Goal: Information Seeking & Learning: Find specific fact

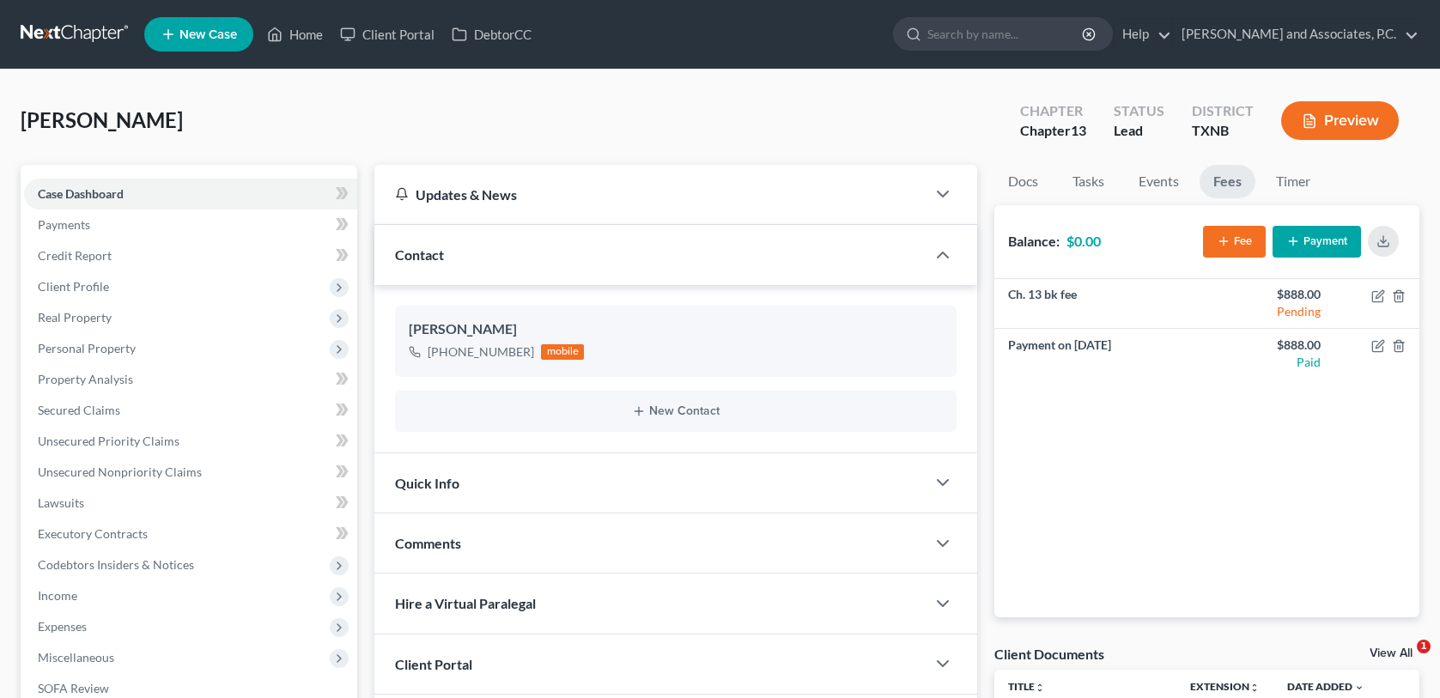
select select "0"
click at [309, 31] on link "Home" at bounding box center [294, 34] width 73 height 31
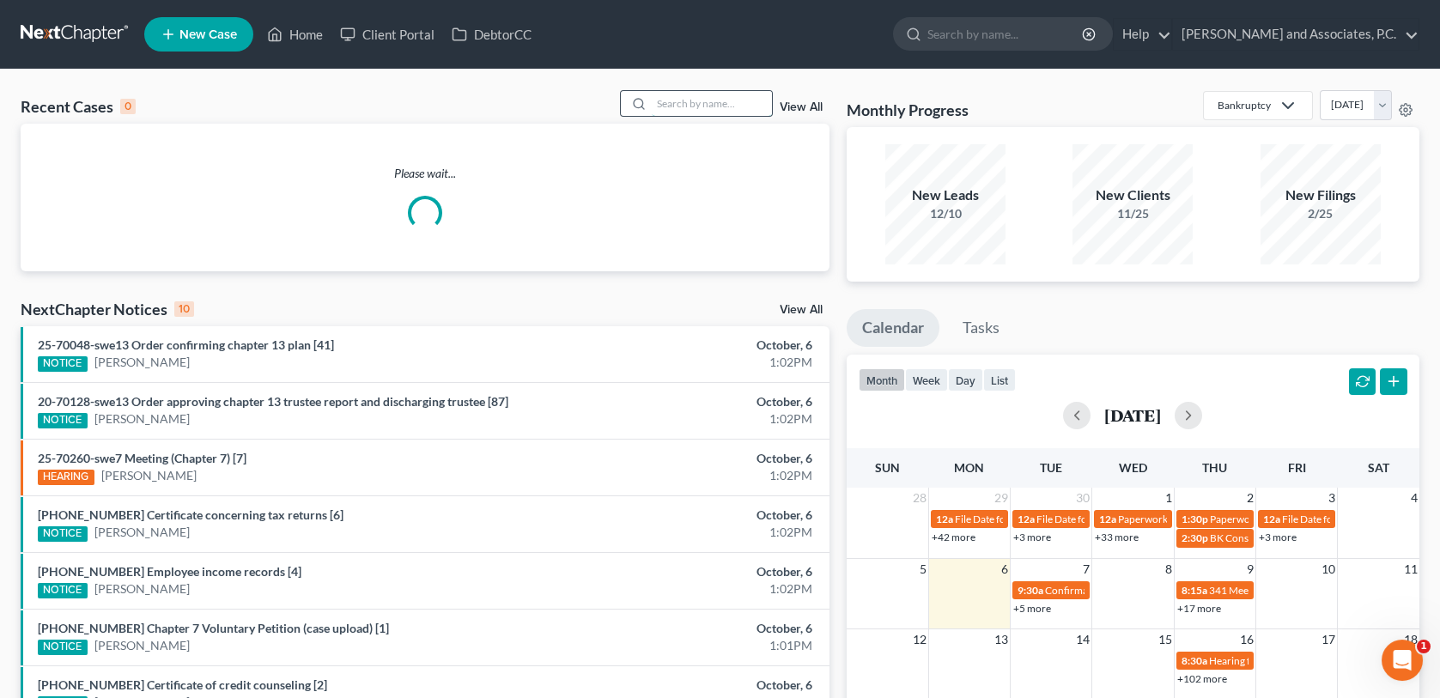
click at [674, 106] on input "search" at bounding box center [712, 103] width 120 height 25
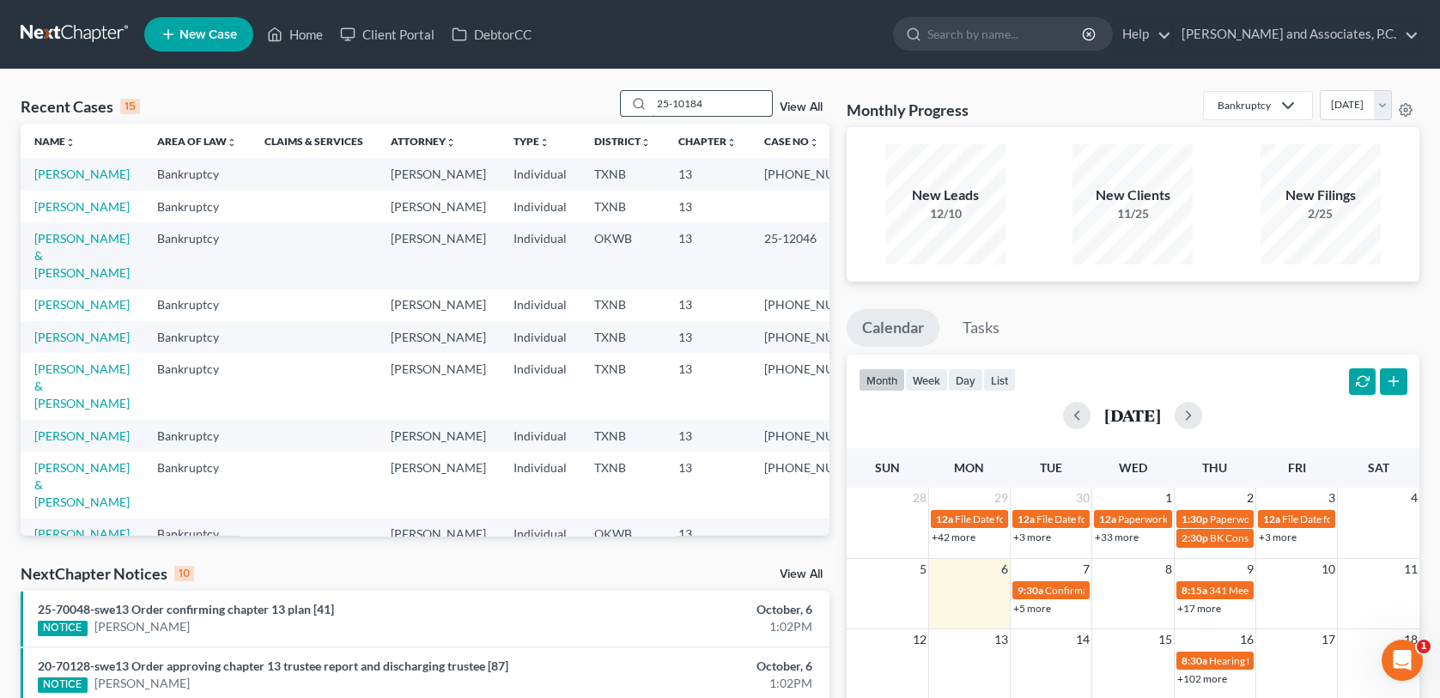
type input "25-10184"
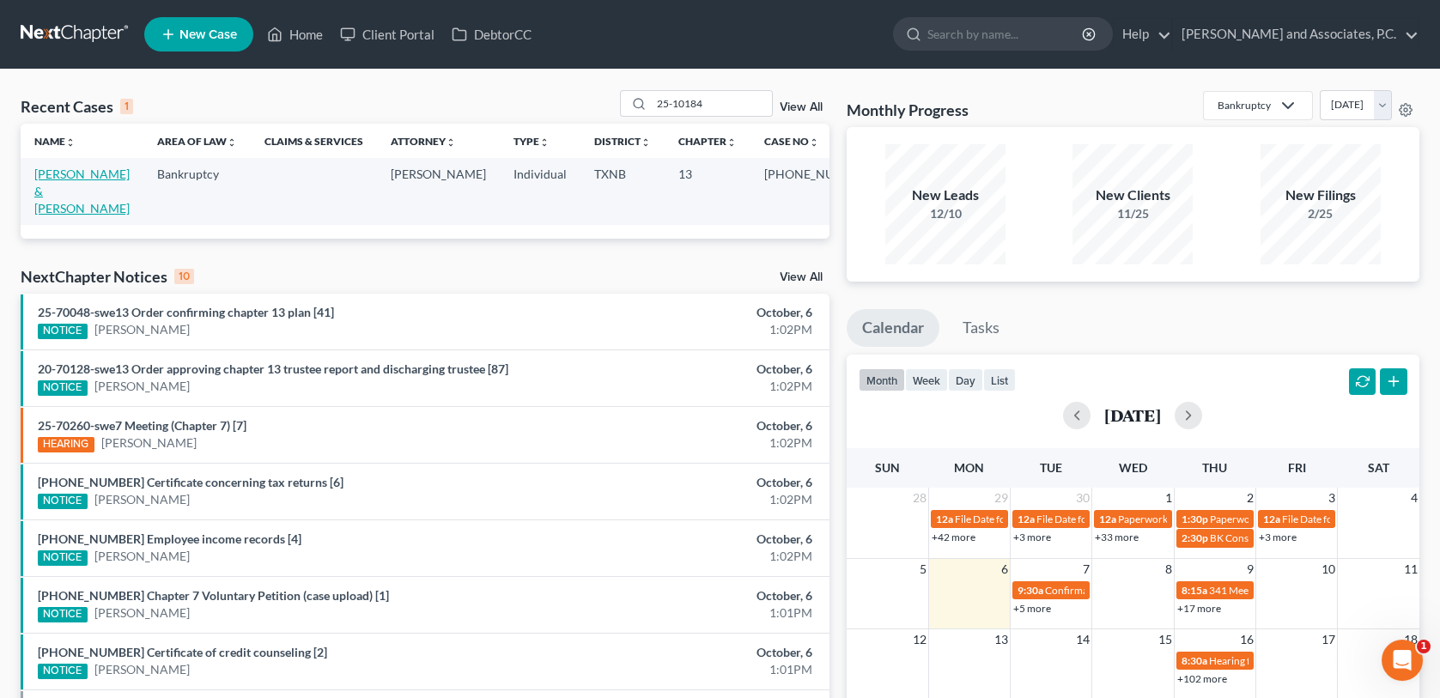
click at [70, 180] on link "[PERSON_NAME] & [PERSON_NAME]" at bounding box center [81, 191] width 95 height 49
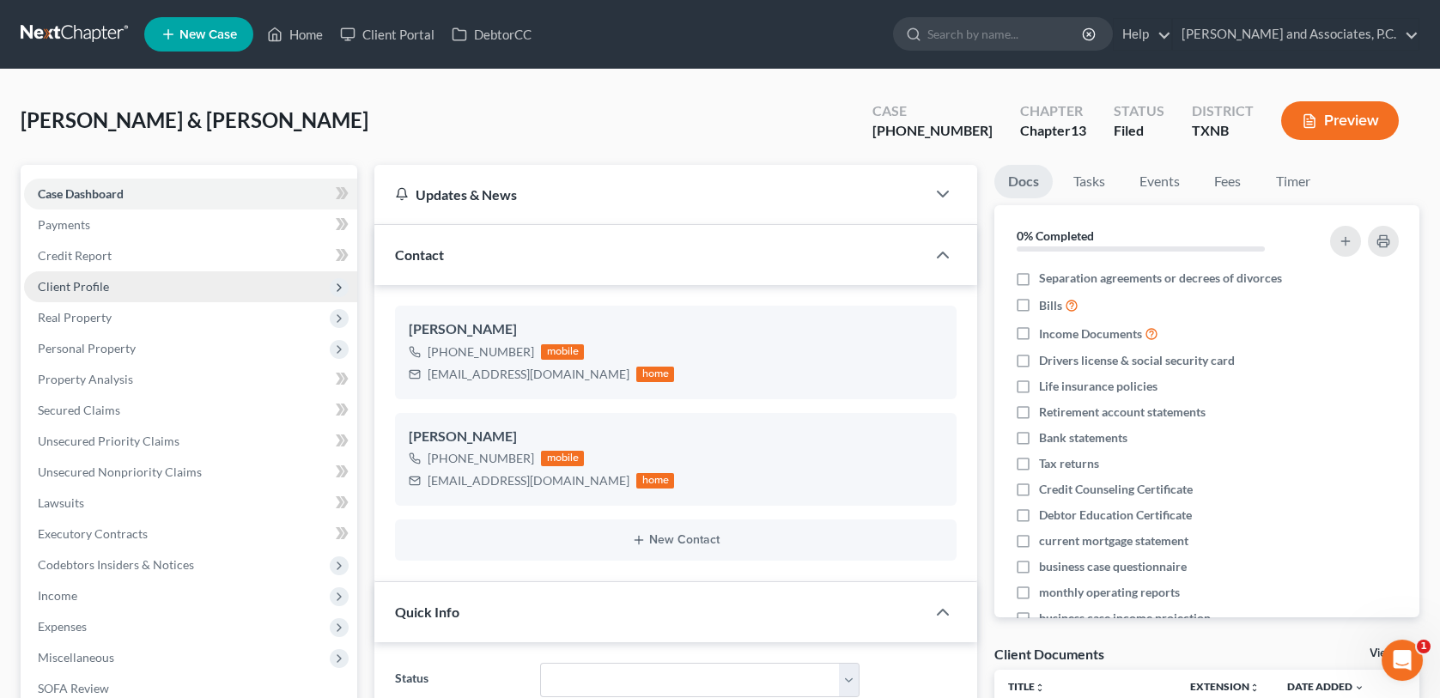
click at [71, 283] on span "Client Profile" at bounding box center [73, 286] width 71 height 15
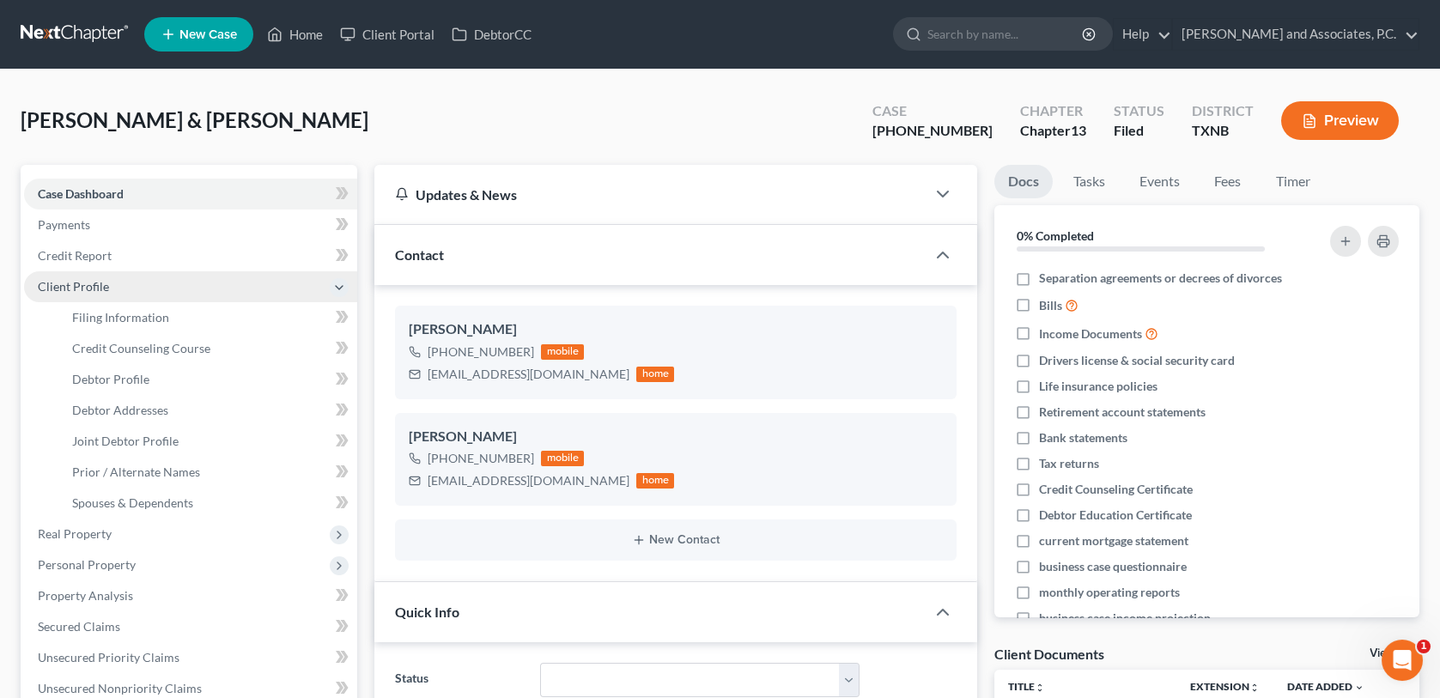
scroll to position [1352, 0]
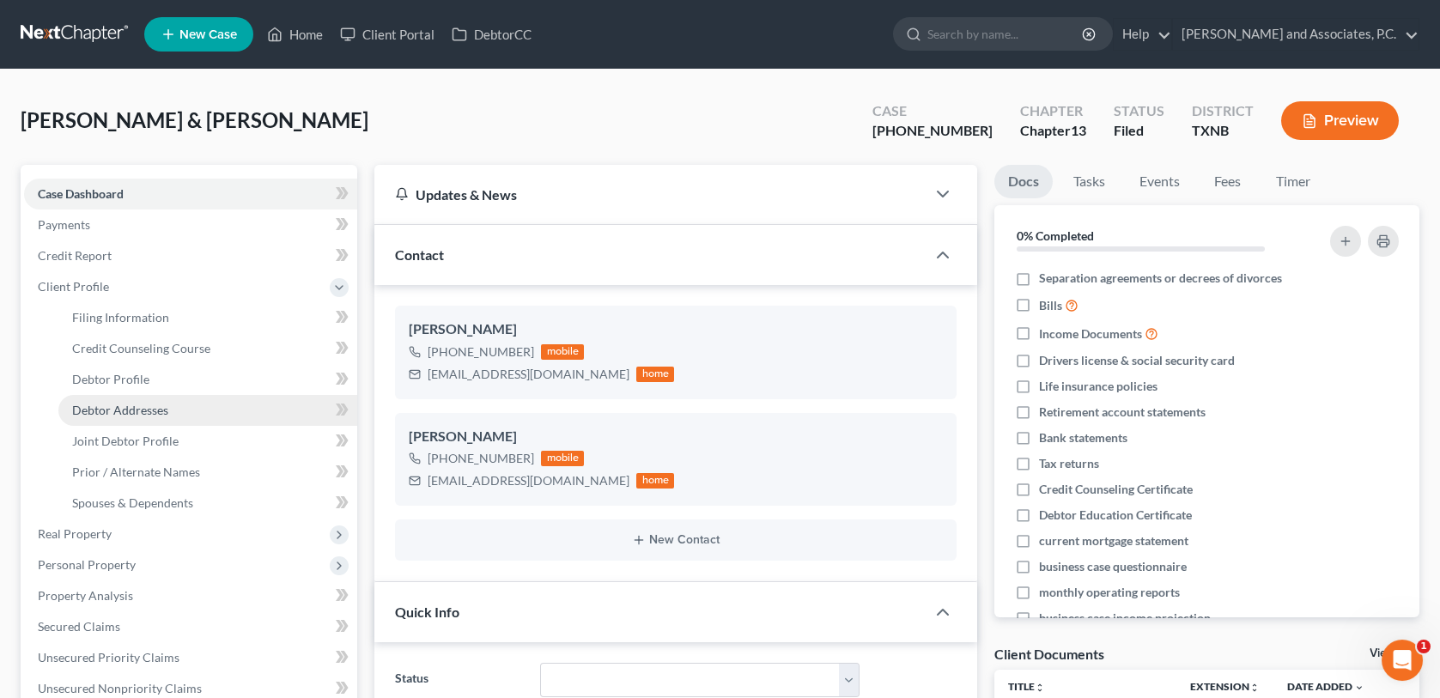
click at [102, 406] on span "Debtor Addresses" at bounding box center [120, 410] width 96 height 15
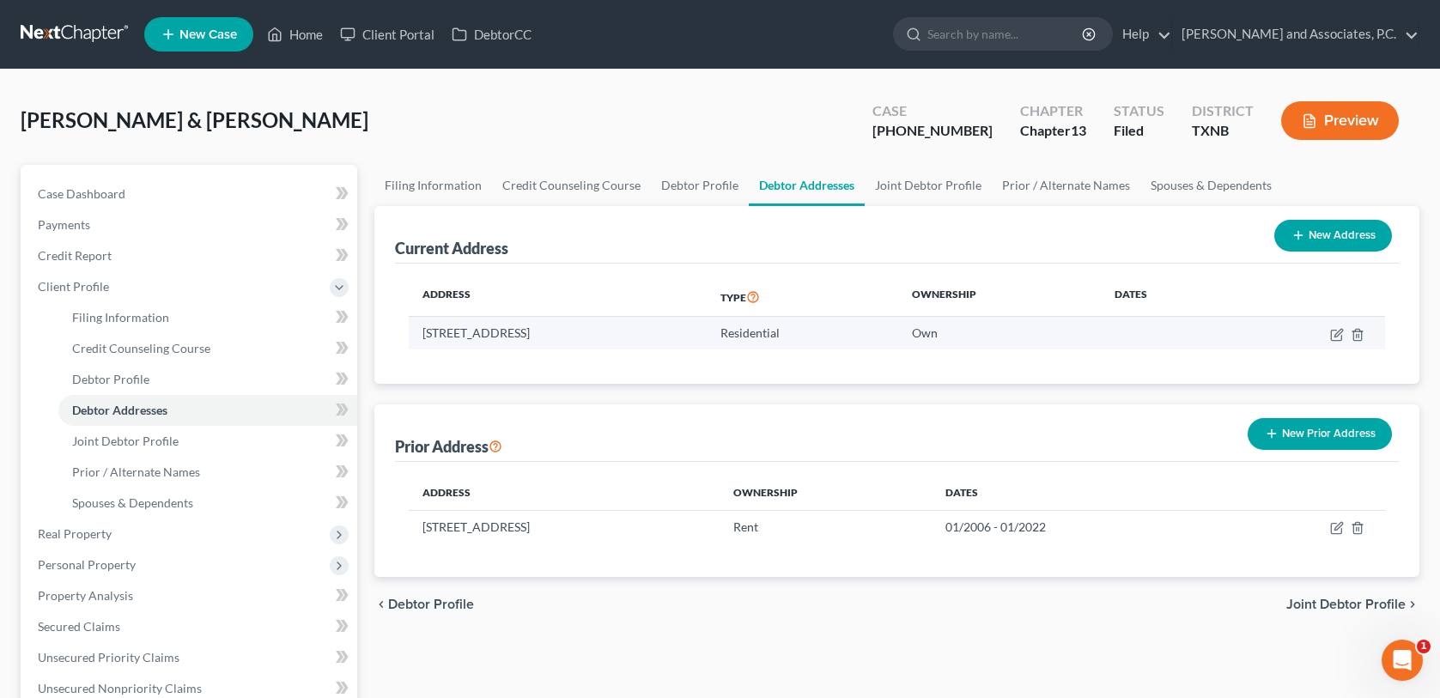
drag, startPoint x: 424, startPoint y: 333, endPoint x: 677, endPoint y: 333, distance: 253.3
click at [677, 333] on td "[STREET_ADDRESS]" at bounding box center [558, 333] width 298 height 33
copy td "[STREET_ADDRESS]"
click at [309, 32] on link "Home" at bounding box center [294, 34] width 73 height 31
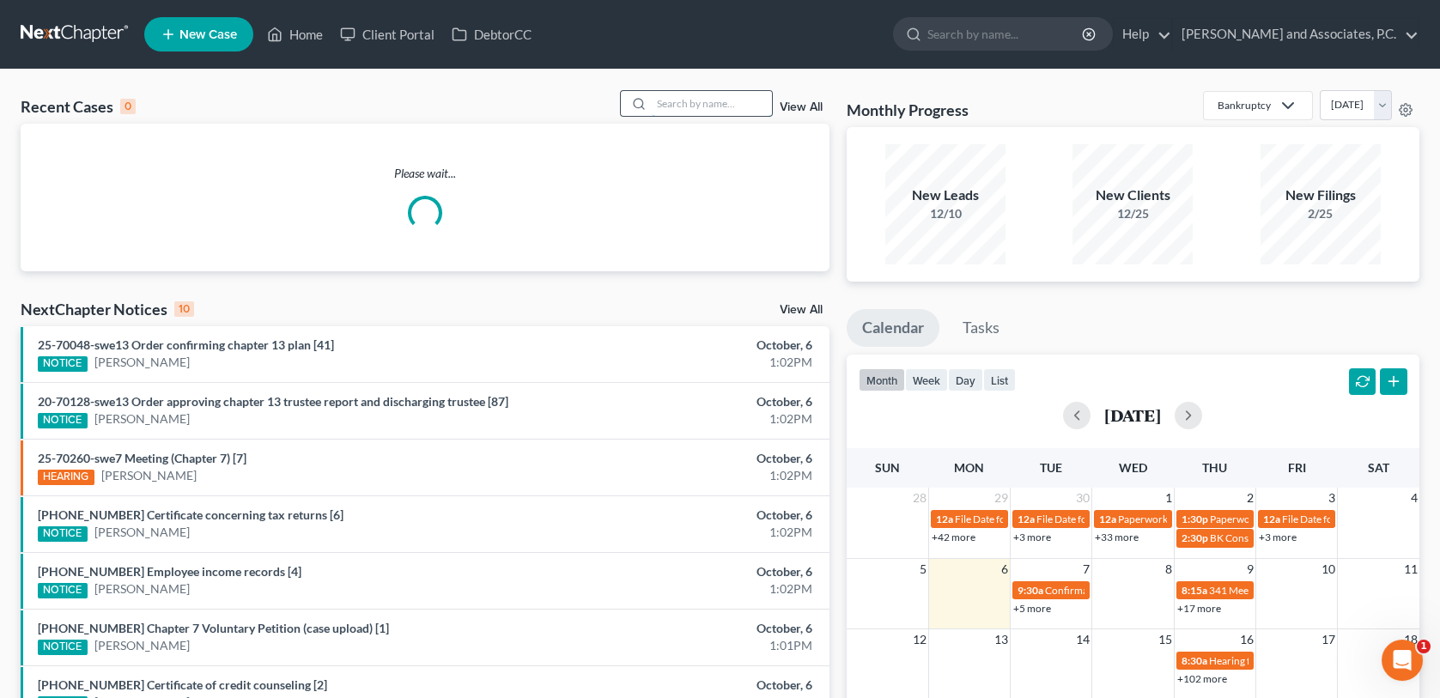
click at [689, 98] on input "search" at bounding box center [712, 103] width 120 height 25
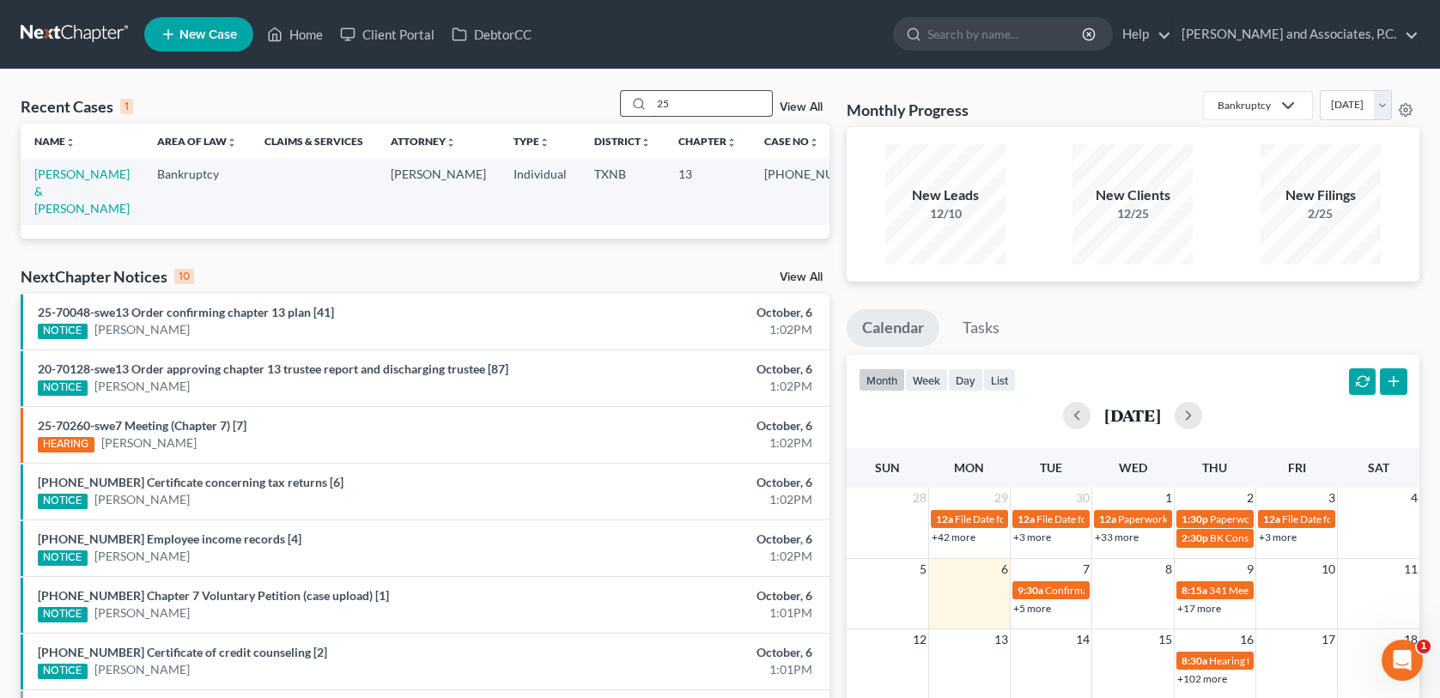
type input "2"
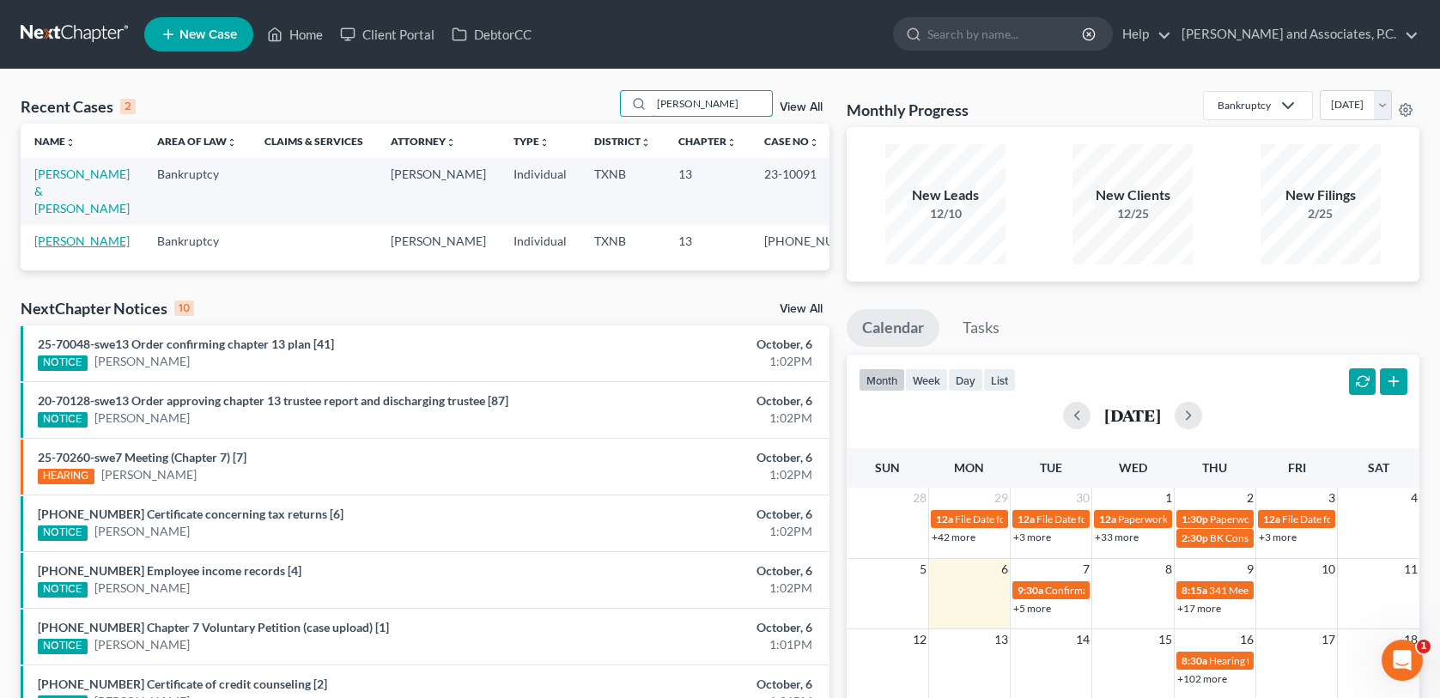
type input "[PERSON_NAME]"
click at [83, 234] on link "[PERSON_NAME]" at bounding box center [81, 241] width 95 height 15
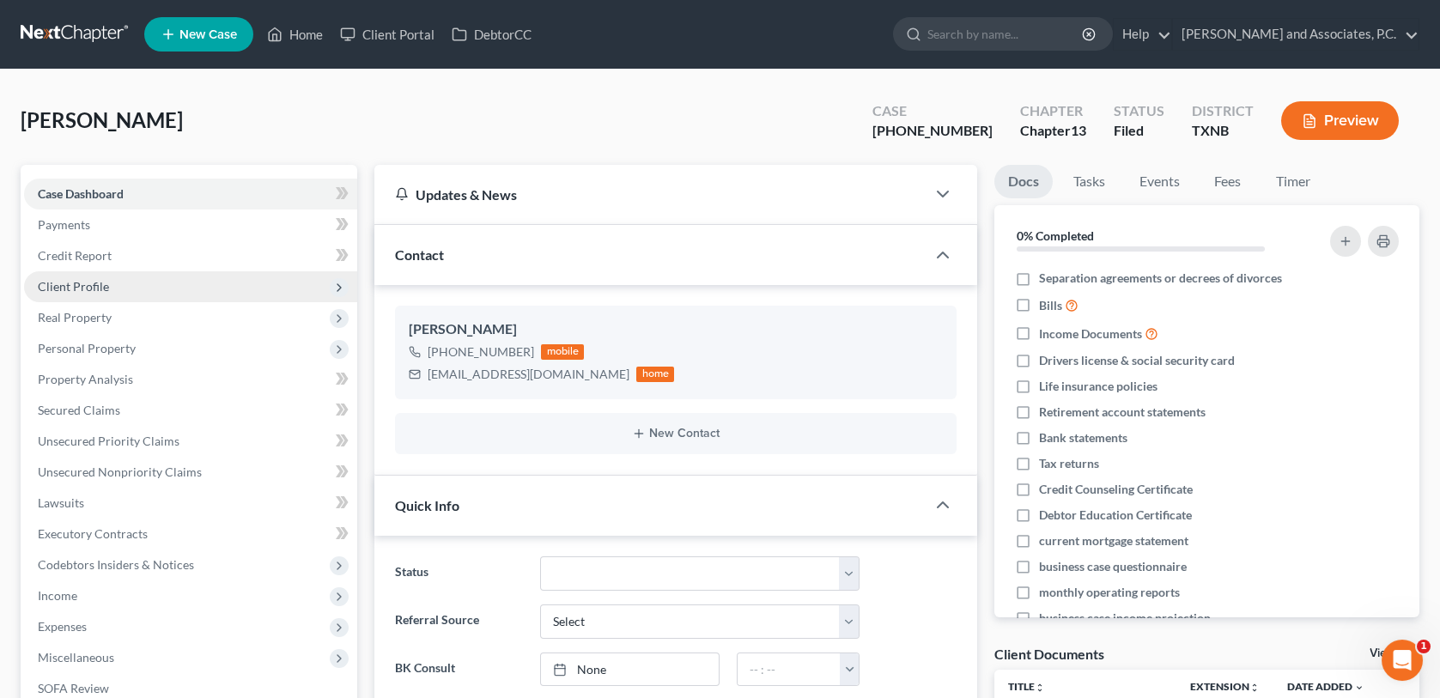
click at [94, 280] on span "Client Profile" at bounding box center [73, 286] width 71 height 15
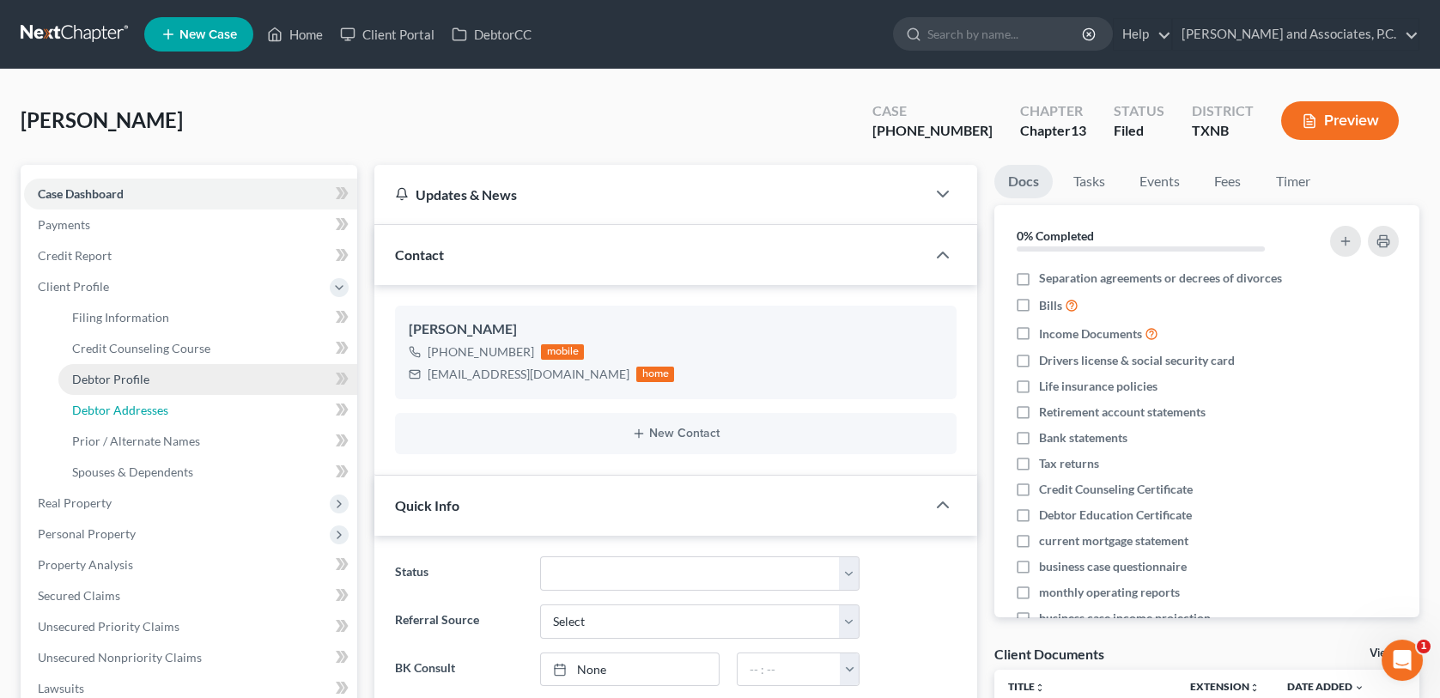
click at [122, 411] on span "Debtor Addresses" at bounding box center [120, 410] width 96 height 15
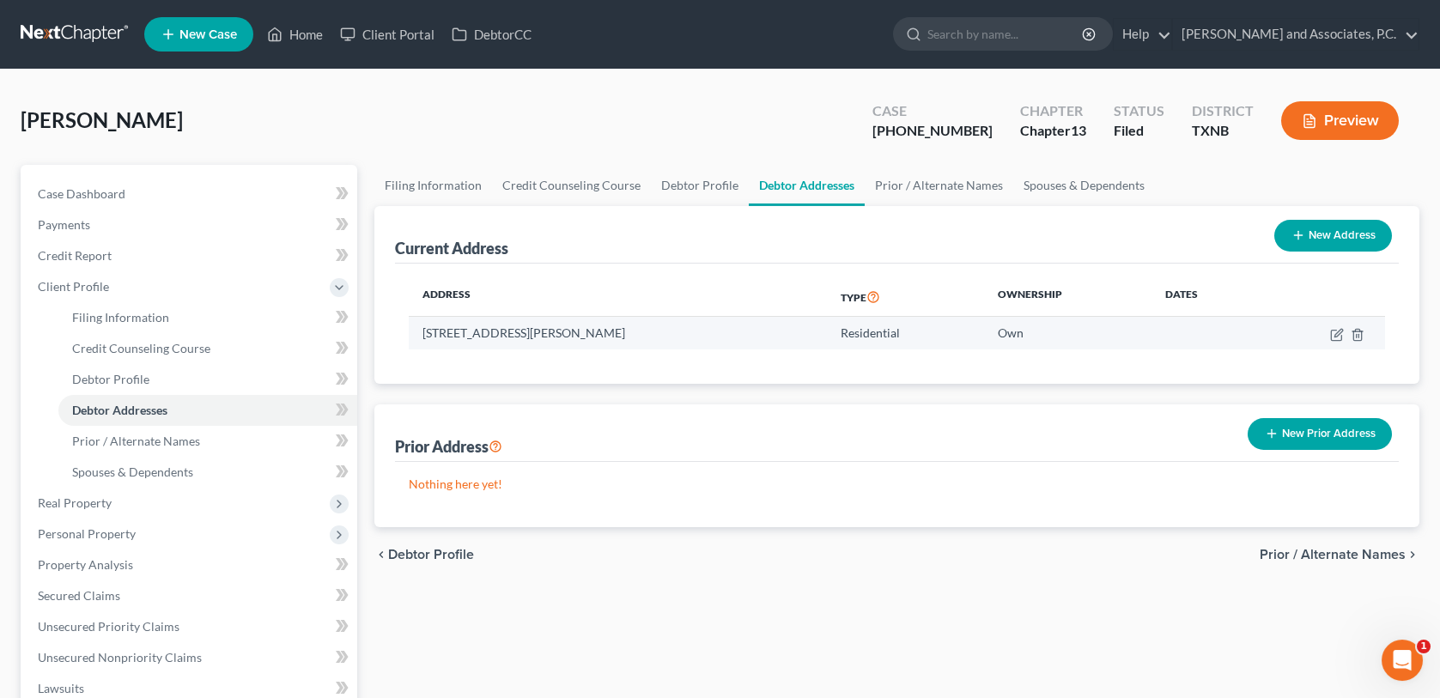
drag, startPoint x: 423, startPoint y: 330, endPoint x: 643, endPoint y: 324, distance: 219.9
click at [643, 324] on td "[STREET_ADDRESS][PERSON_NAME]" at bounding box center [618, 333] width 418 height 33
copy td "[STREET_ADDRESS][PERSON_NAME]"
drag, startPoint x: 302, startPoint y: 35, endPoint x: 313, endPoint y: 36, distance: 10.3
click at [302, 35] on link "Home" at bounding box center [294, 34] width 73 height 31
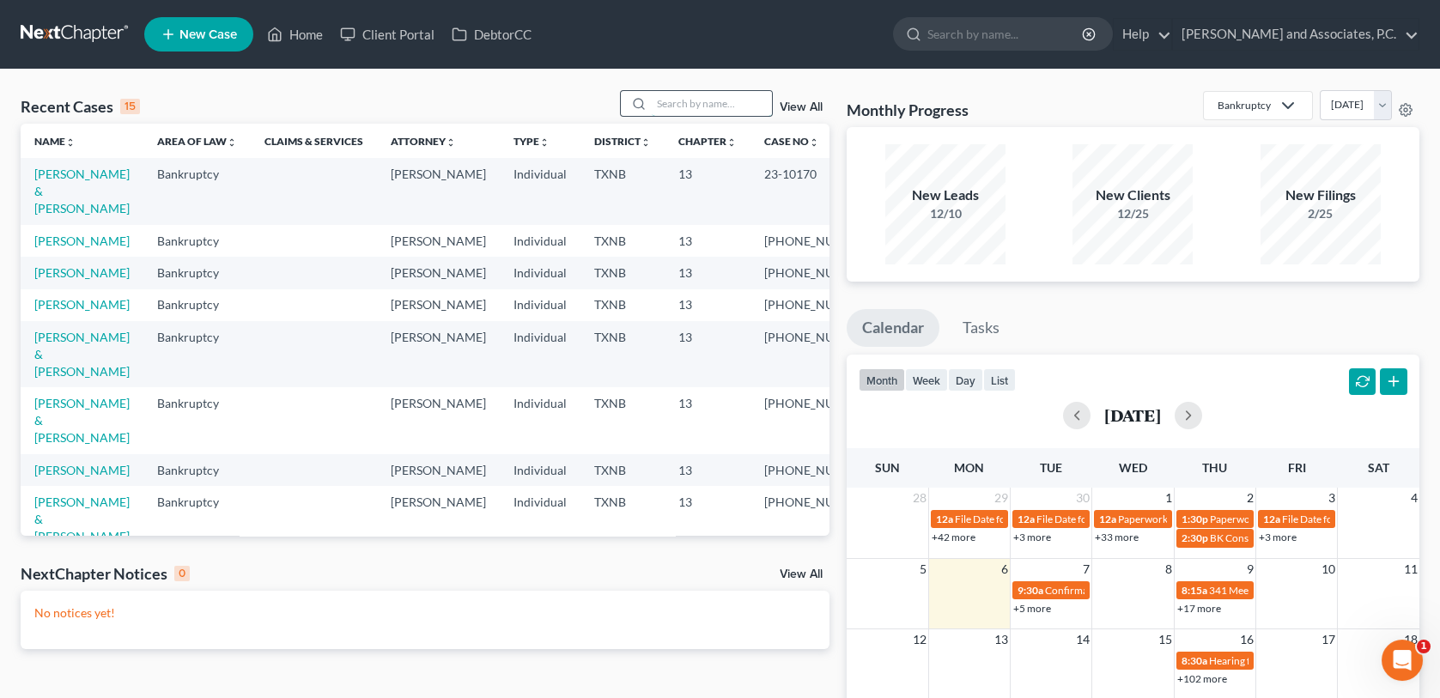
click at [704, 102] on input "search" at bounding box center [712, 103] width 120 height 25
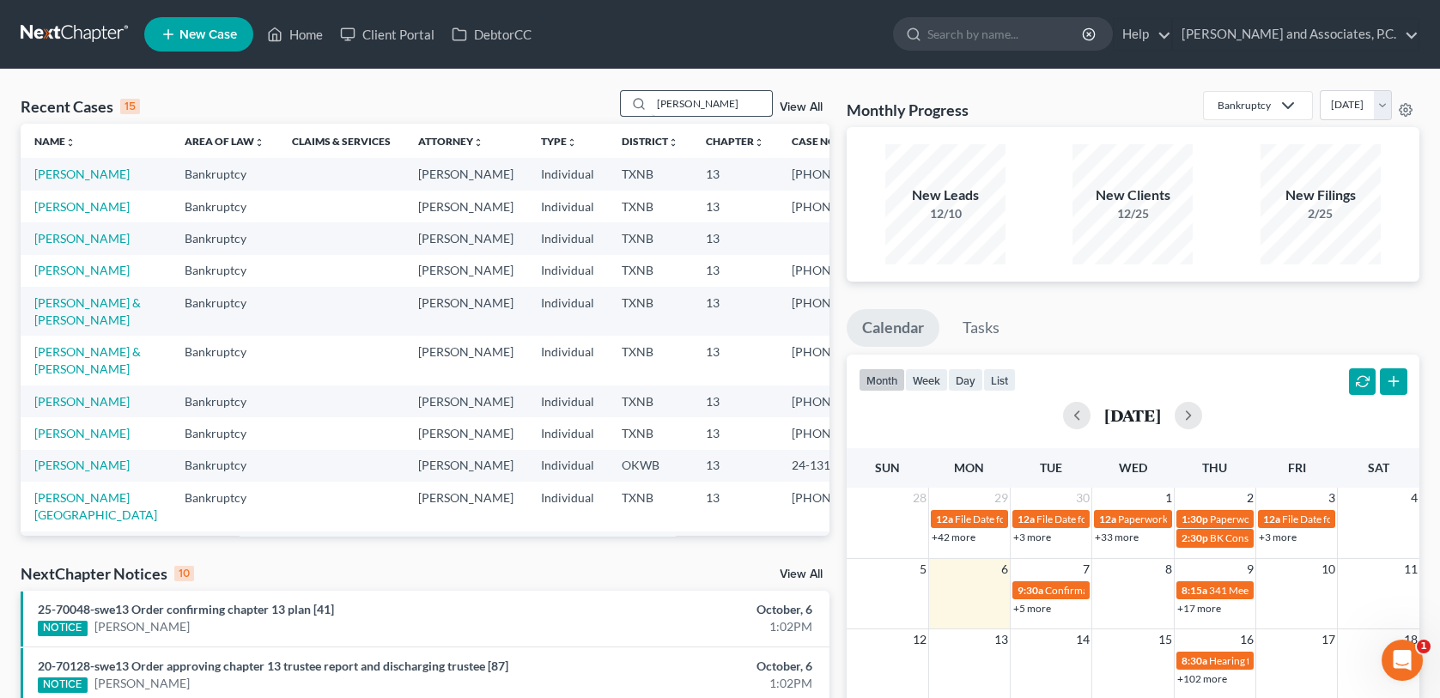
type input "[PERSON_NAME]"
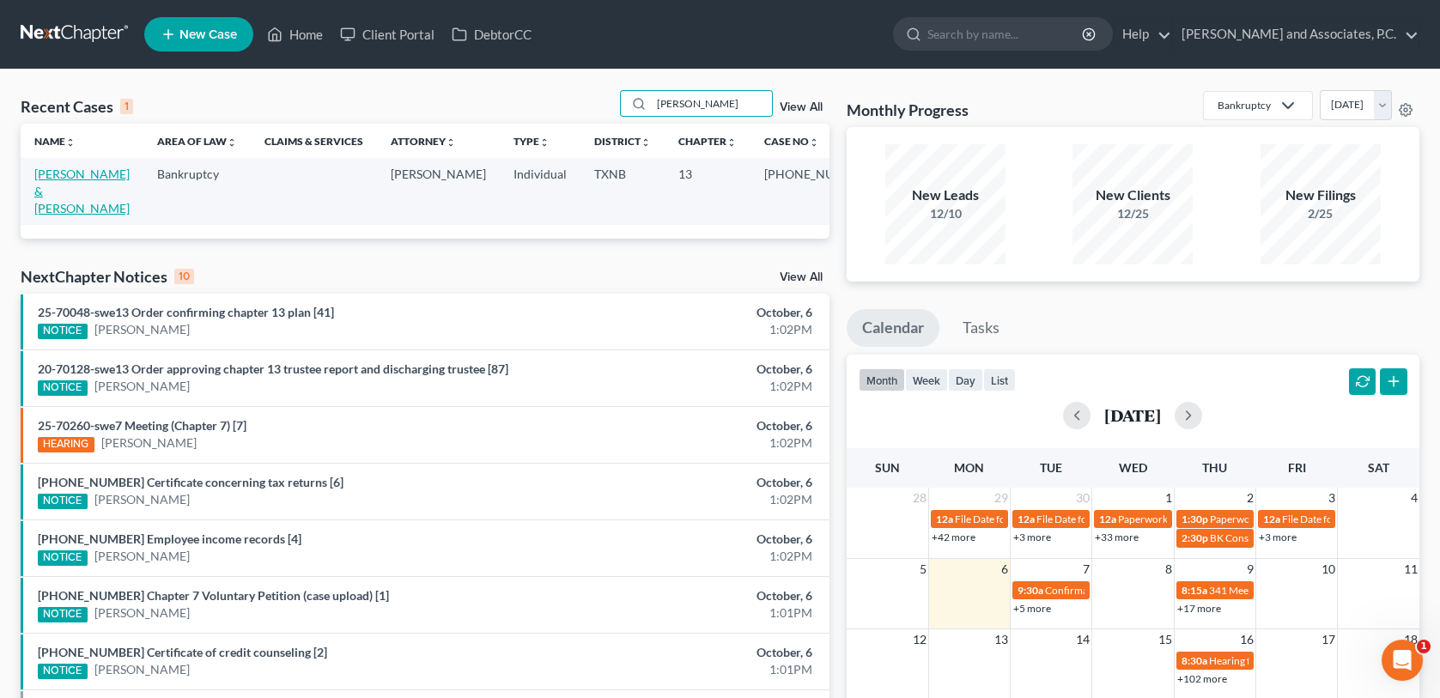
click at [91, 175] on link "[PERSON_NAME] & [PERSON_NAME]" at bounding box center [81, 191] width 95 height 49
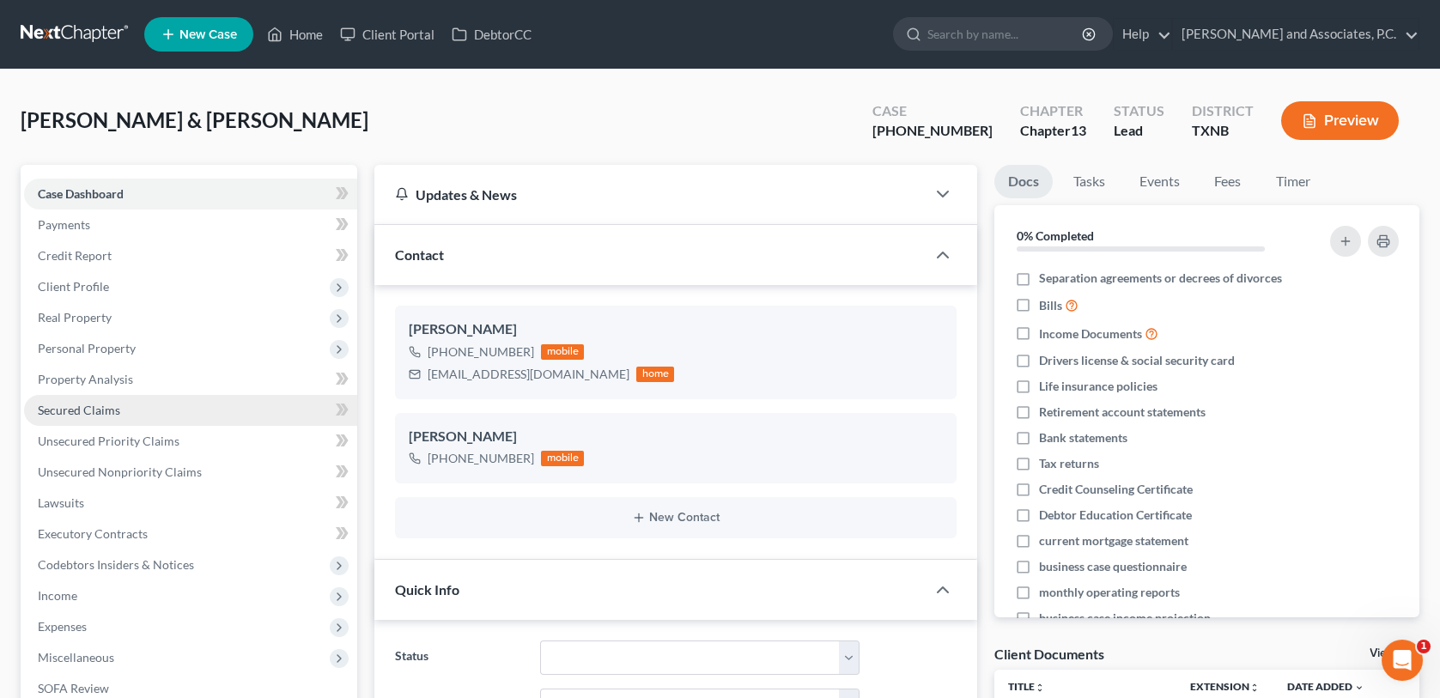
scroll to position [429, 0]
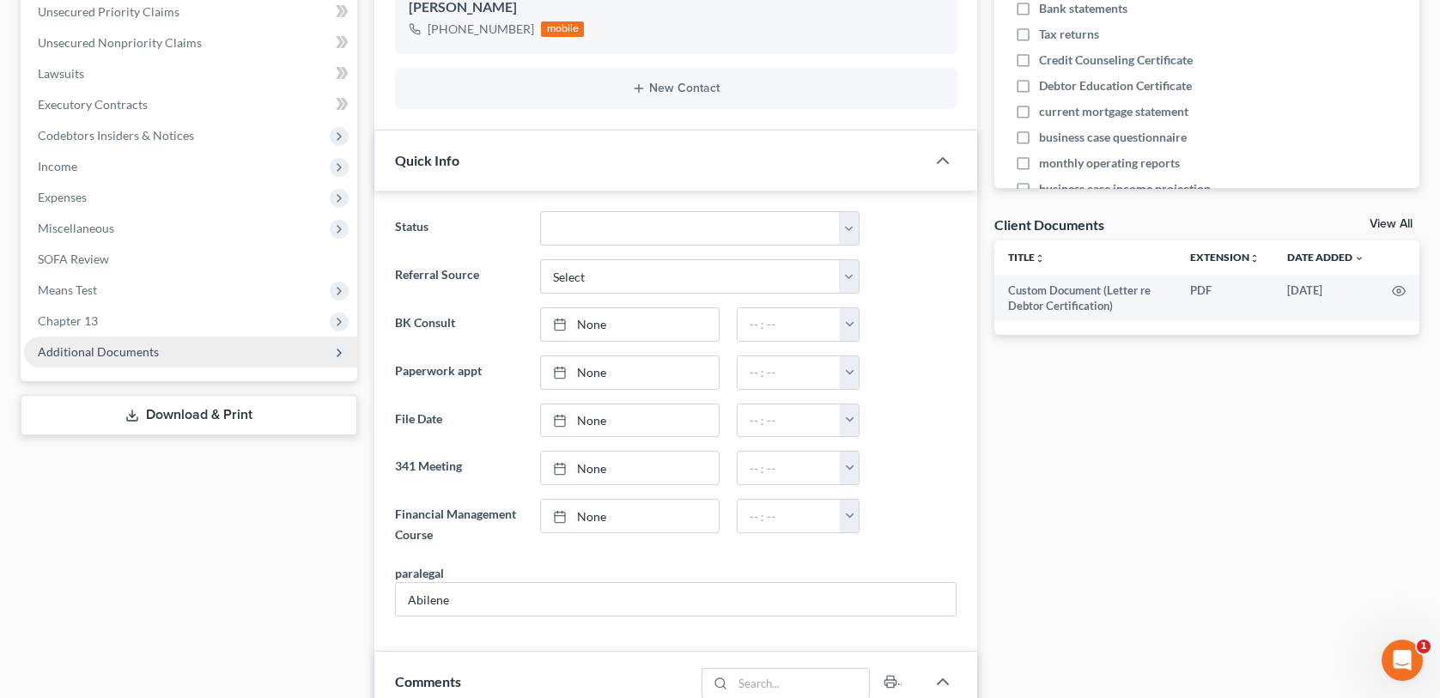
click at [100, 348] on span "Additional Documents" at bounding box center [98, 351] width 121 height 15
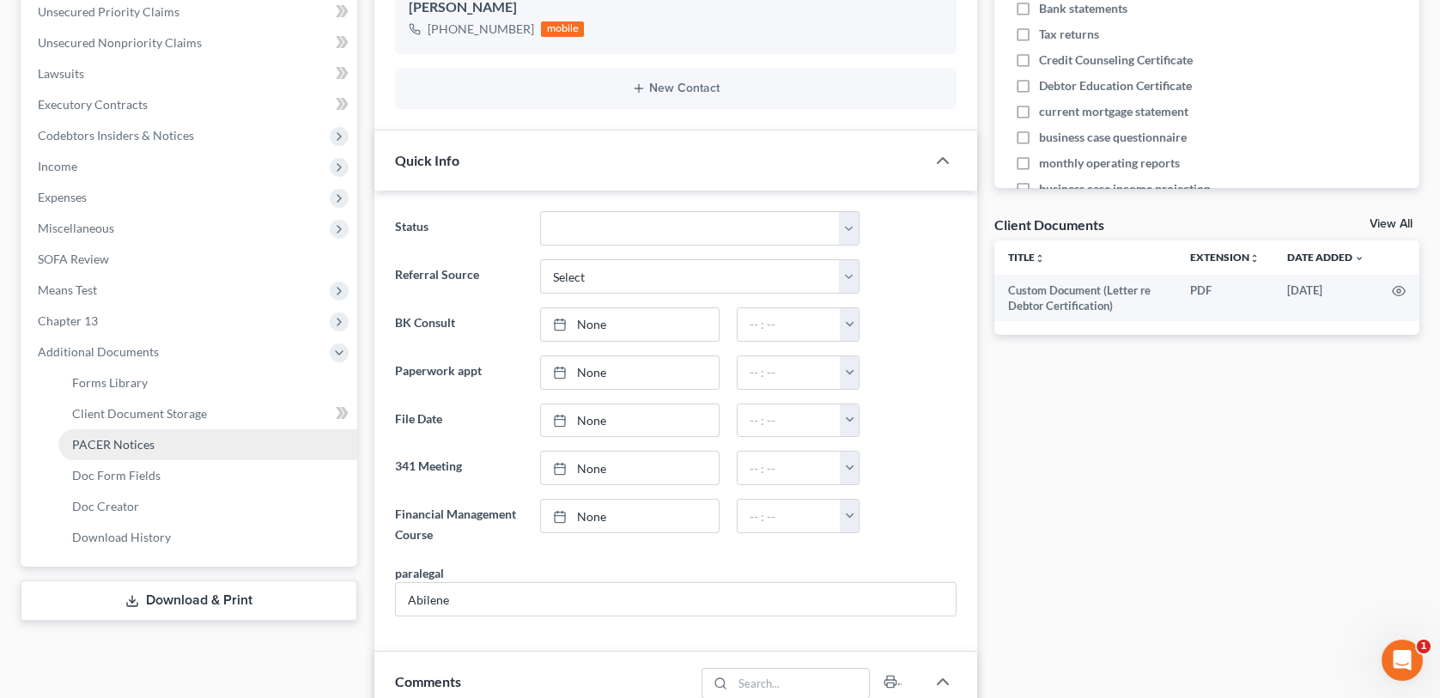
click at [125, 443] on span "PACER Notices" at bounding box center [113, 444] width 82 height 15
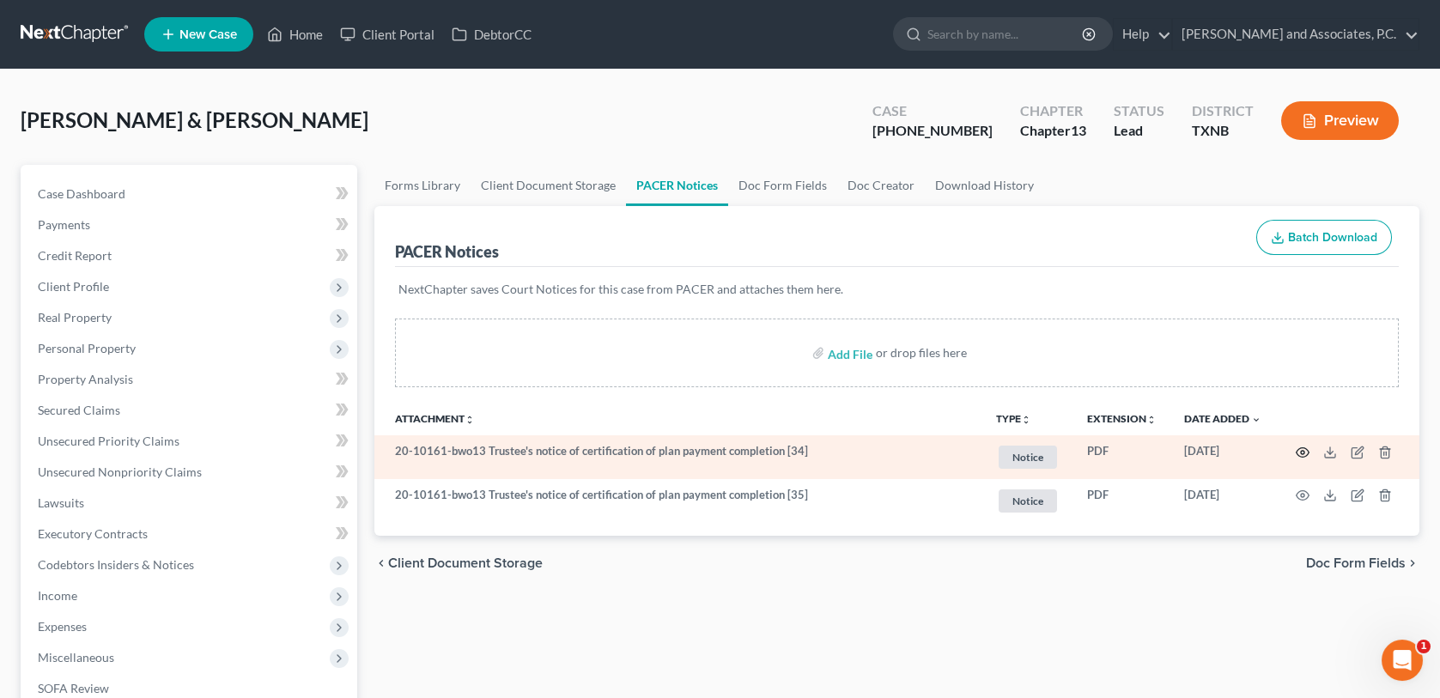
click at [1305, 447] on icon "button" at bounding box center [1303, 453] width 14 height 14
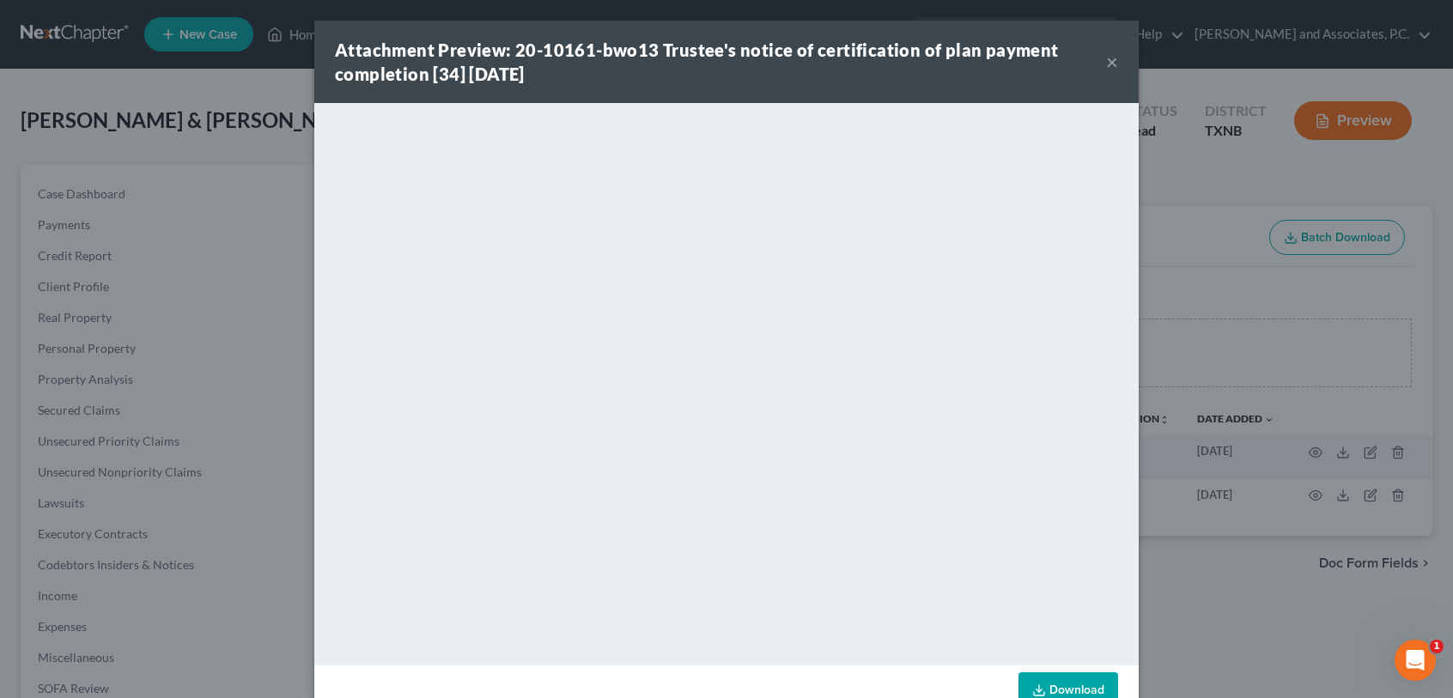
click at [1106, 62] on button "×" at bounding box center [1112, 62] width 12 height 21
